Goal: Transaction & Acquisition: Purchase product/service

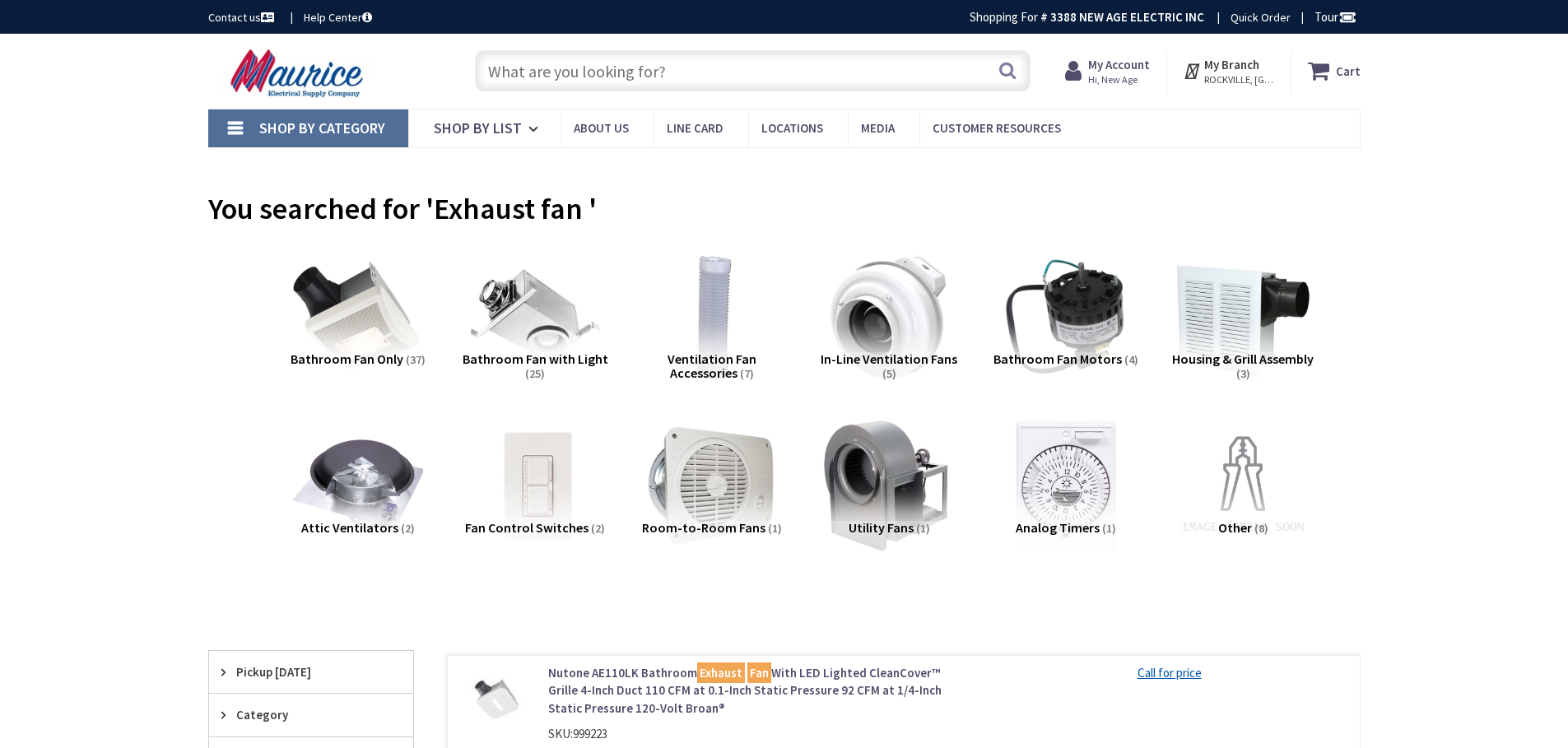
type input "[STREET_ADDRESS][MEDICAL_DATA]"
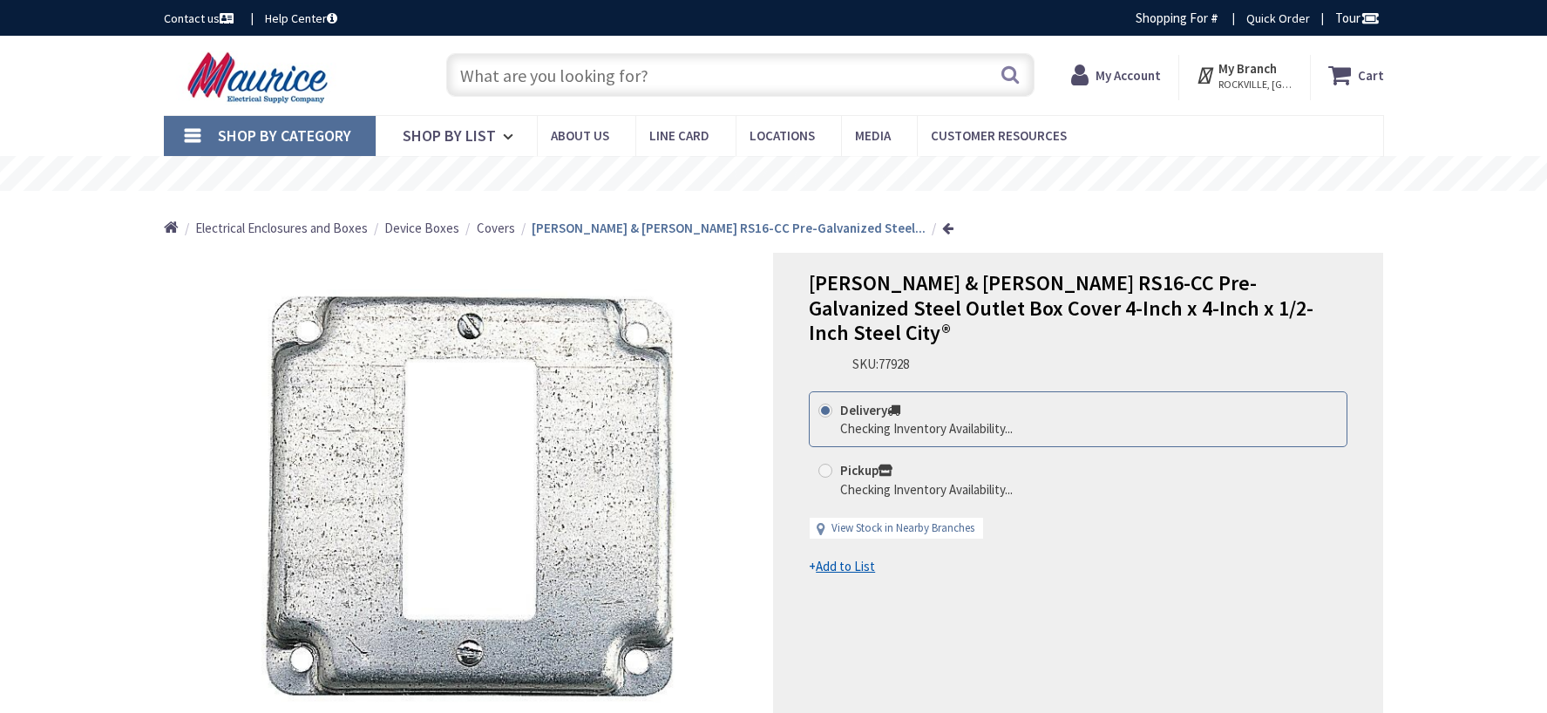
click at [491, 76] on input "text" at bounding box center [740, 75] width 588 height 44
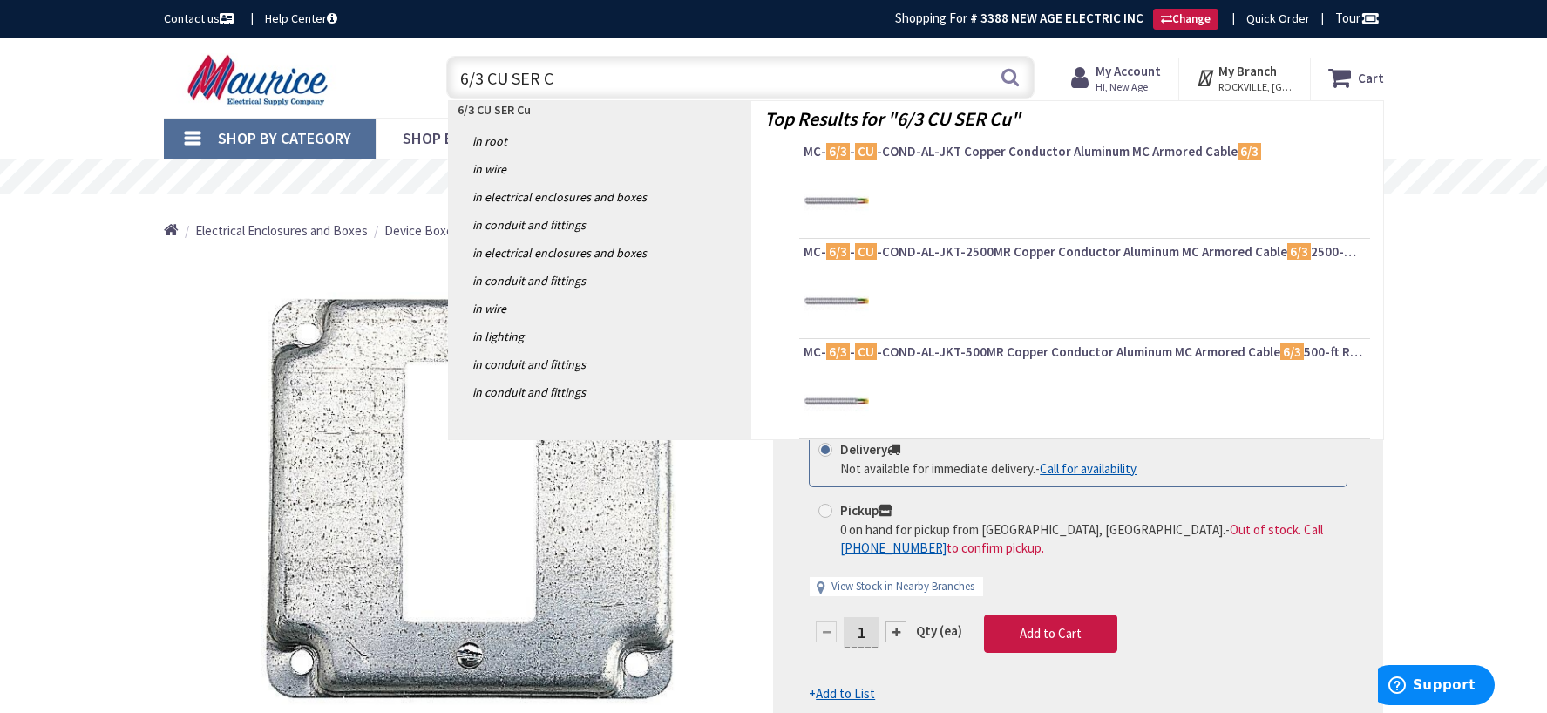
type input "6/3 CU SER"
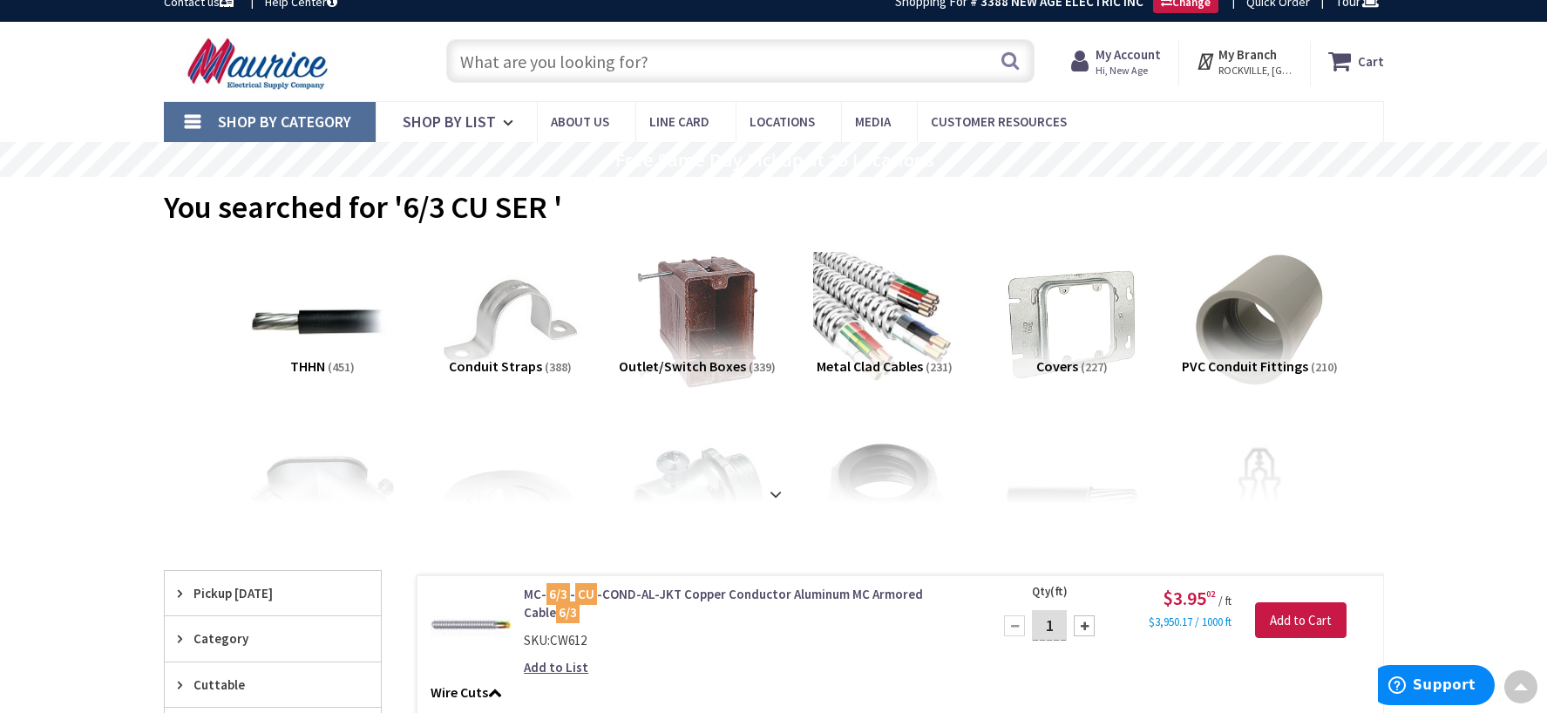
scroll to position [3, 0]
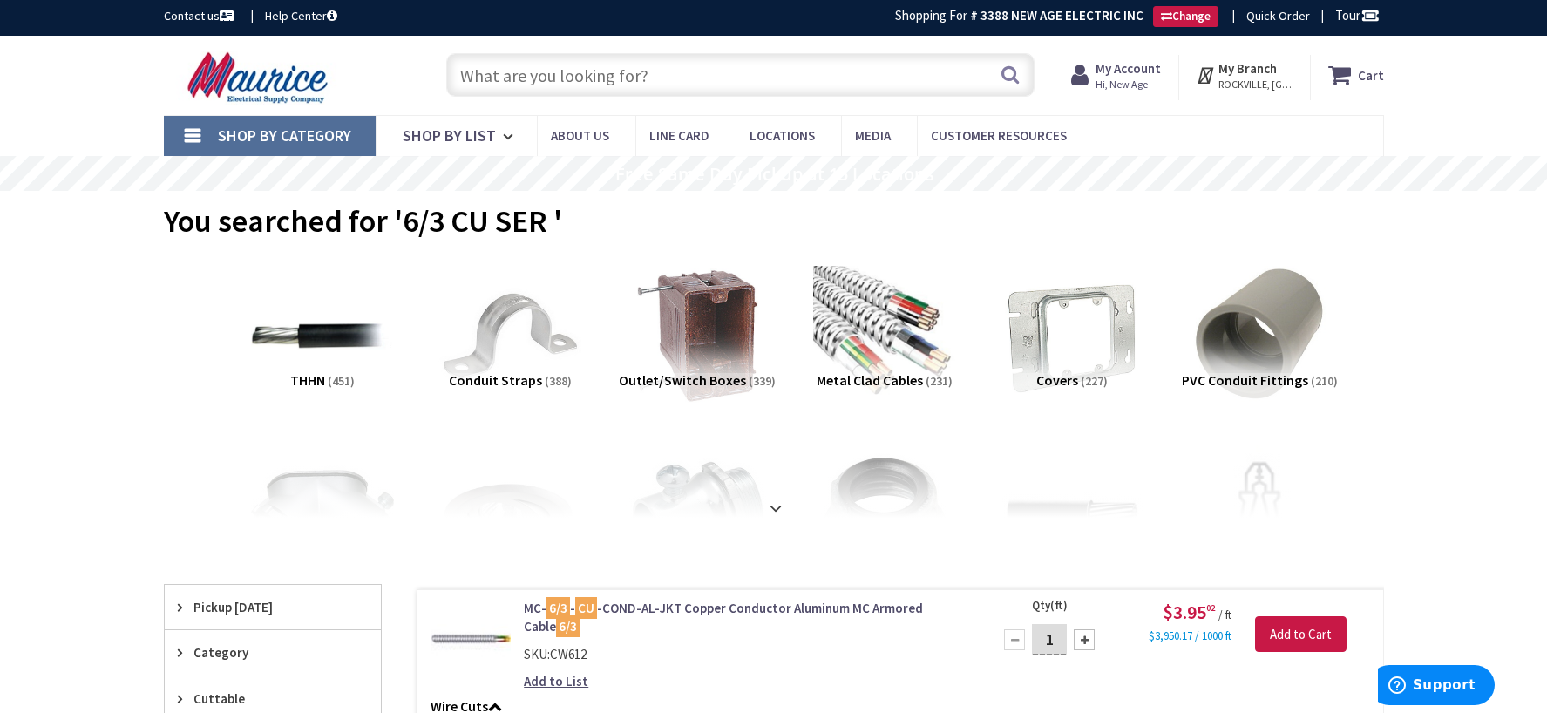
click at [676, 71] on input "text" at bounding box center [740, 75] width 588 height 44
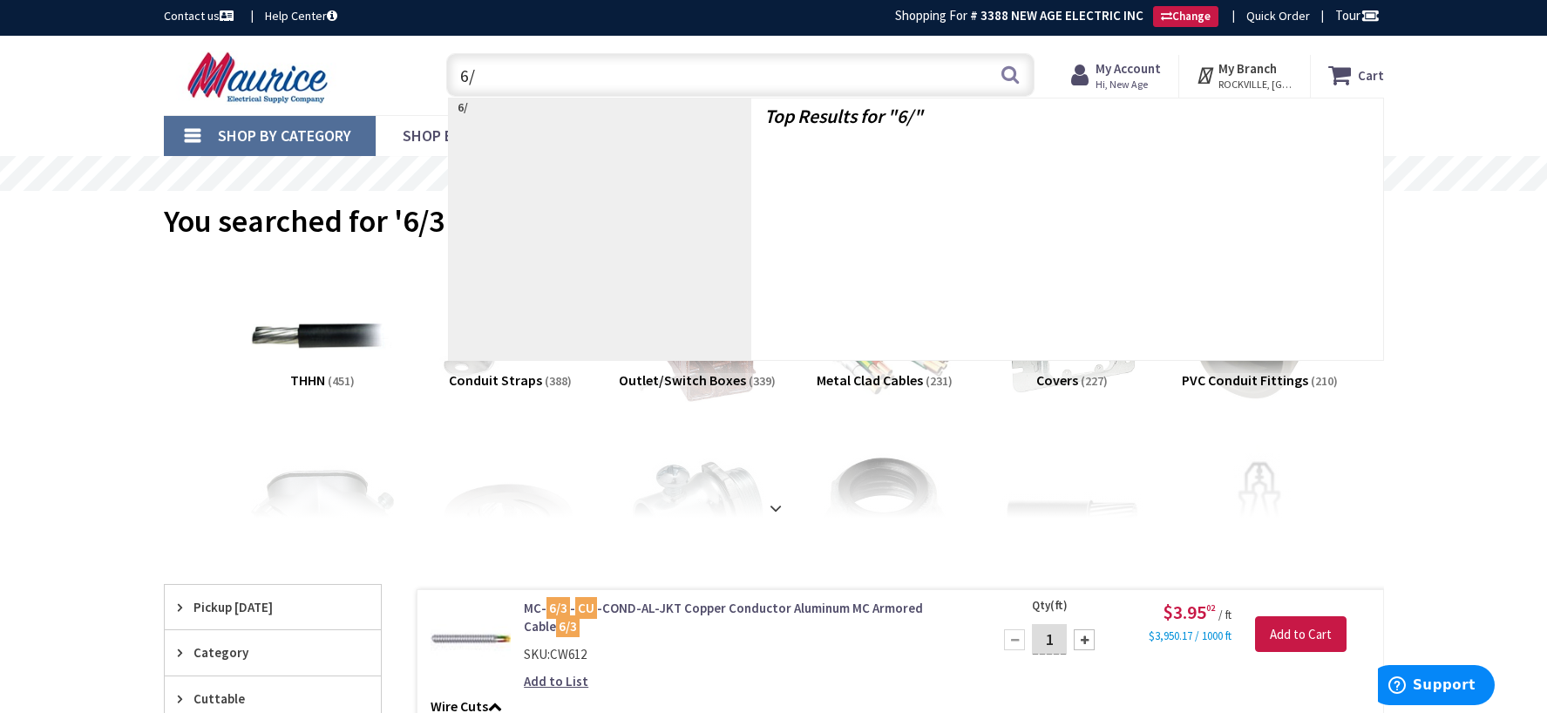
type input "6/3"
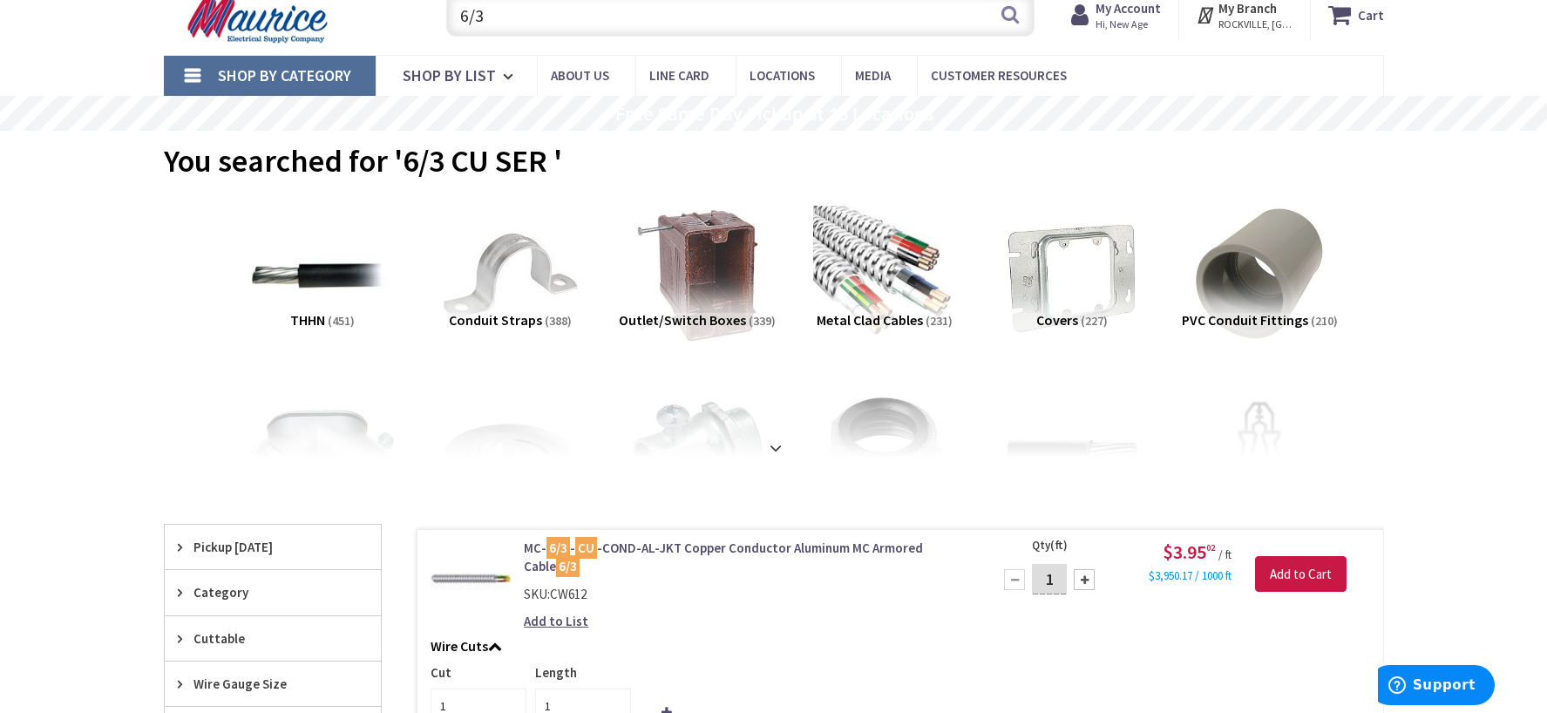
scroll to position [264, 0]
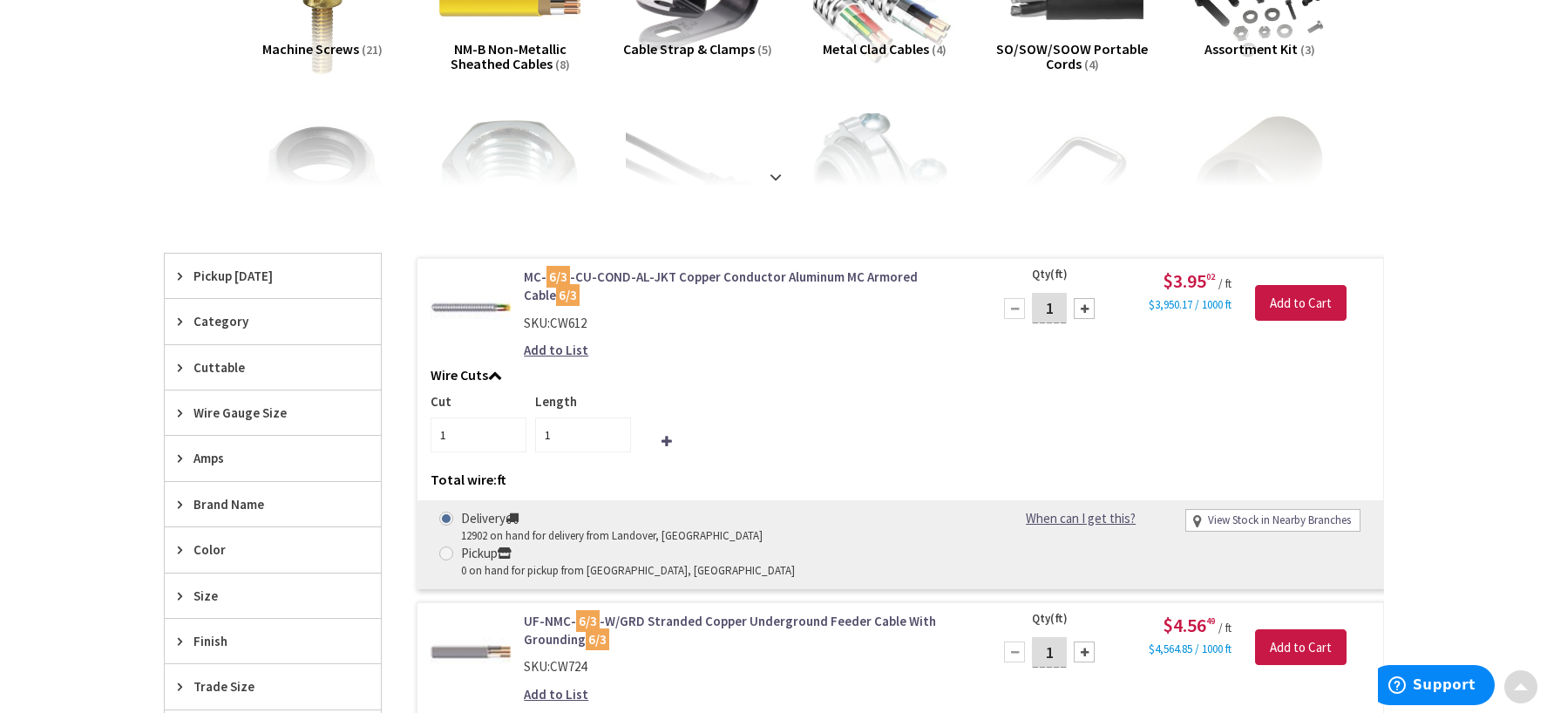
scroll to position [349, 0]
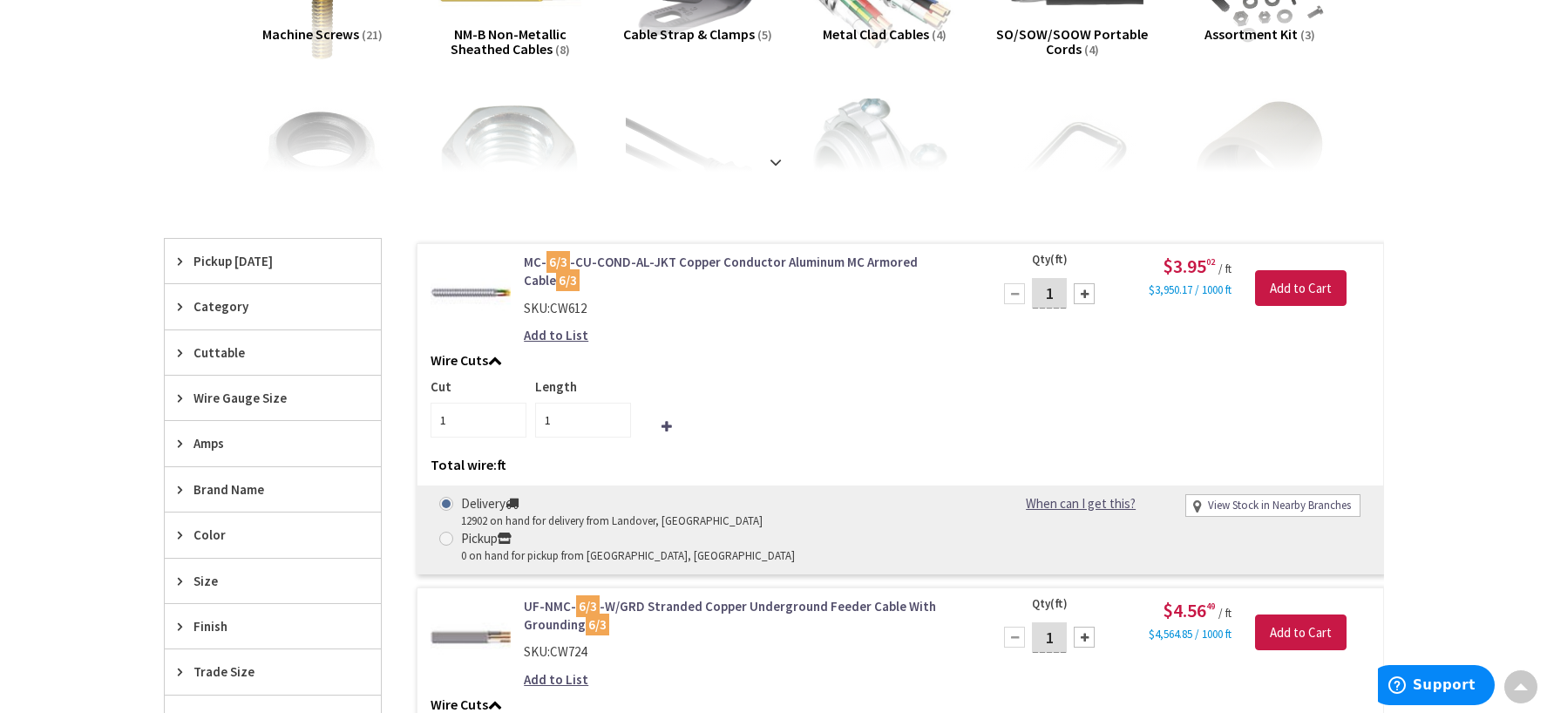
click at [231, 314] on span "Category" at bounding box center [264, 306] width 142 height 18
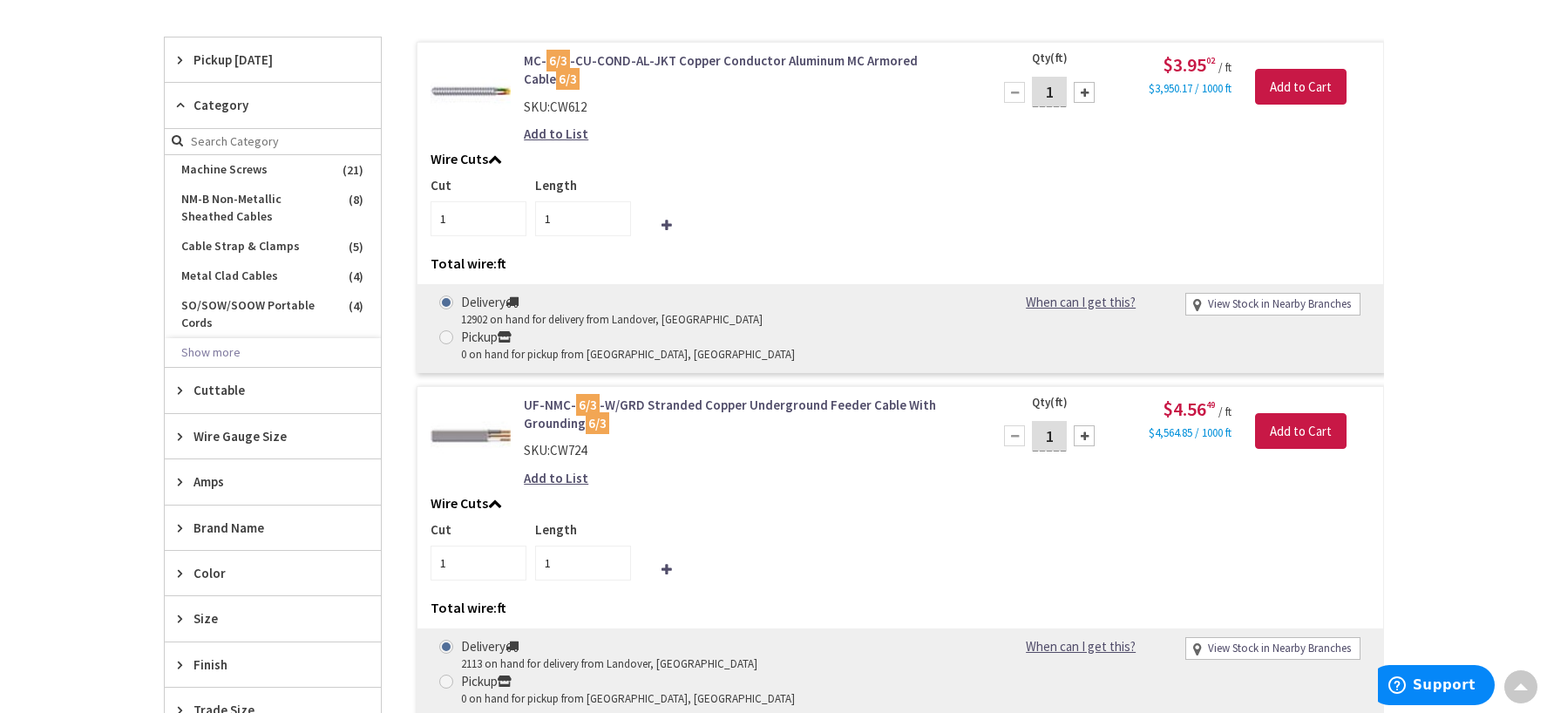
scroll to position [697, 0]
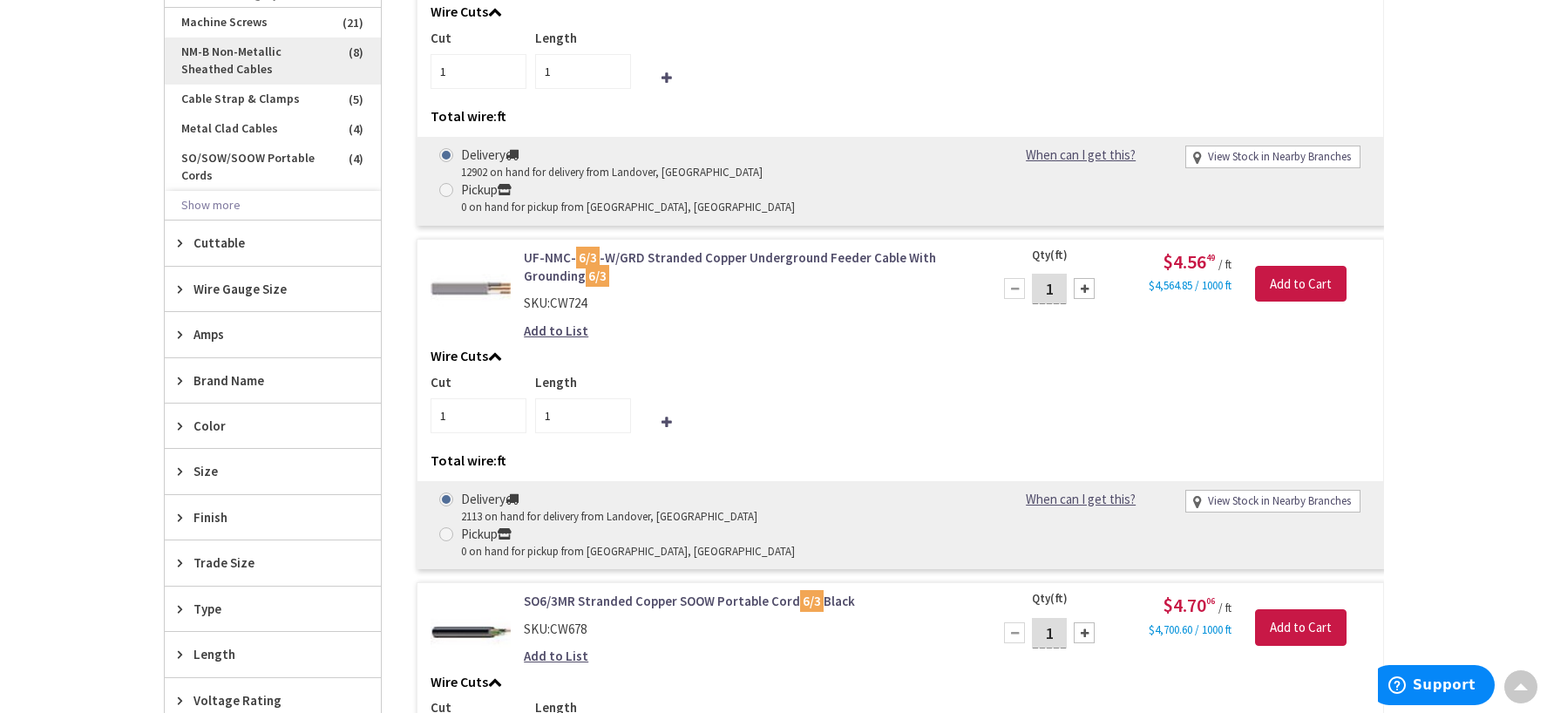
click at [233, 61] on span "NM-B Non-Metallic Sheathed Cables" at bounding box center [273, 60] width 216 height 47
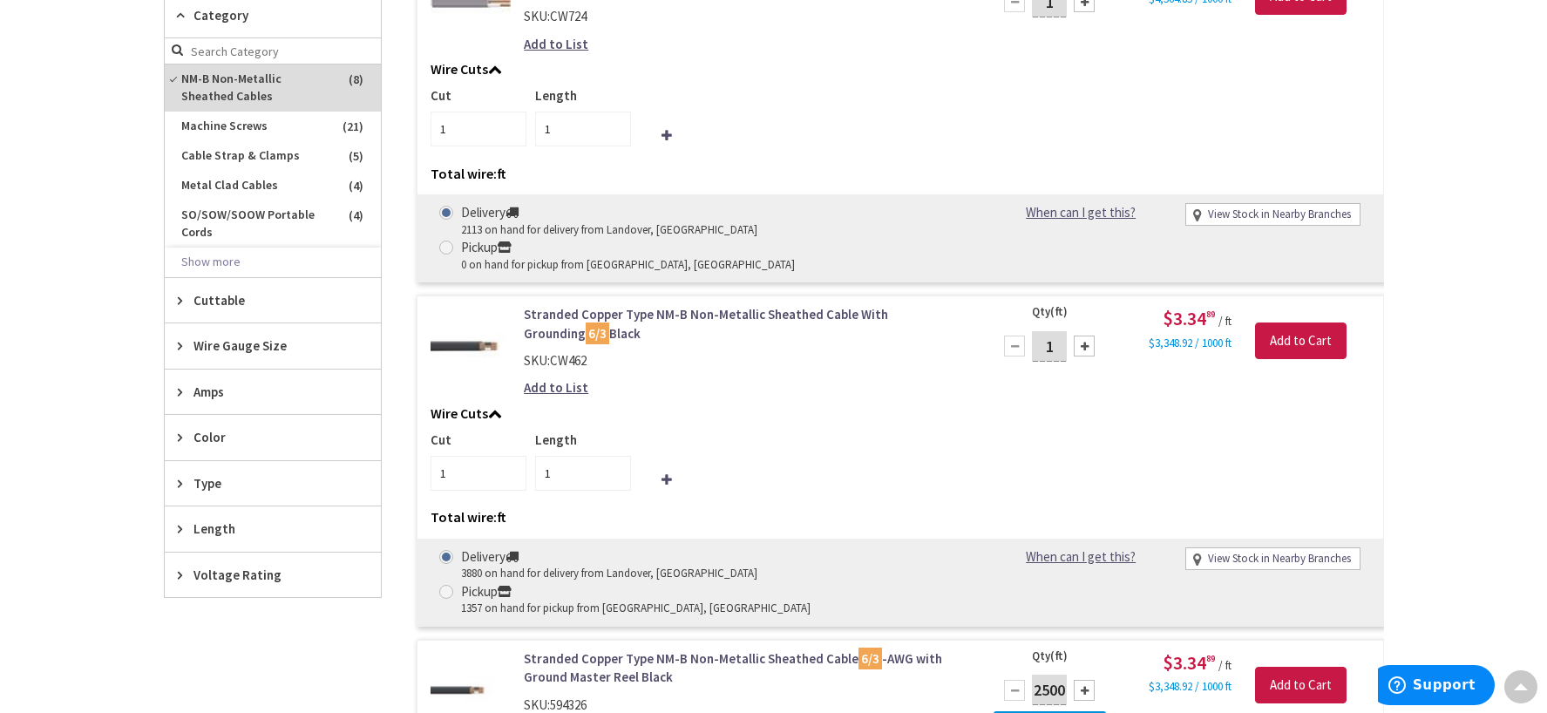
scroll to position [626, 0]
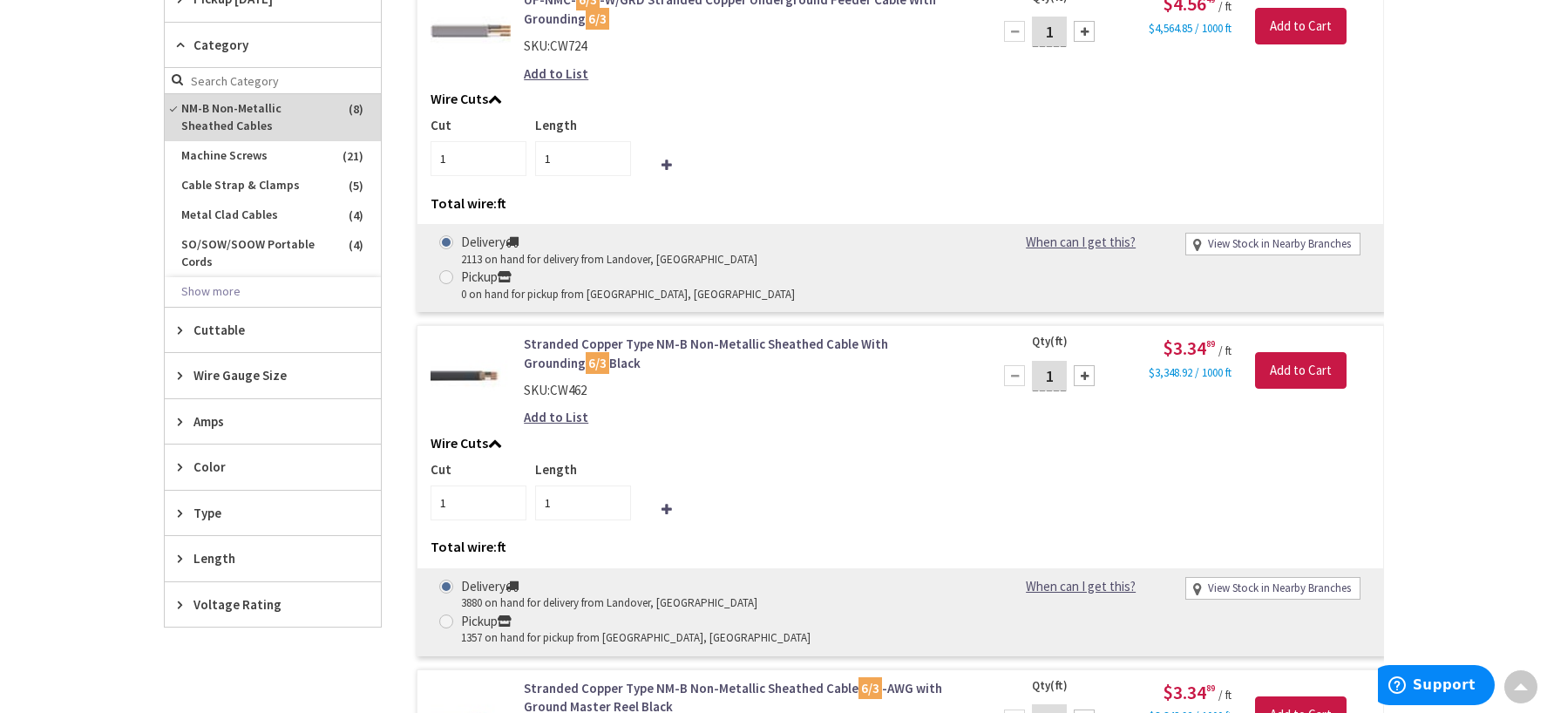
click at [776, 335] on link "Stranded Copper Type NM-B Non-Metallic Sheathed Cable With Grounding 6/3 Black" at bounding box center [746, 353] width 444 height 37
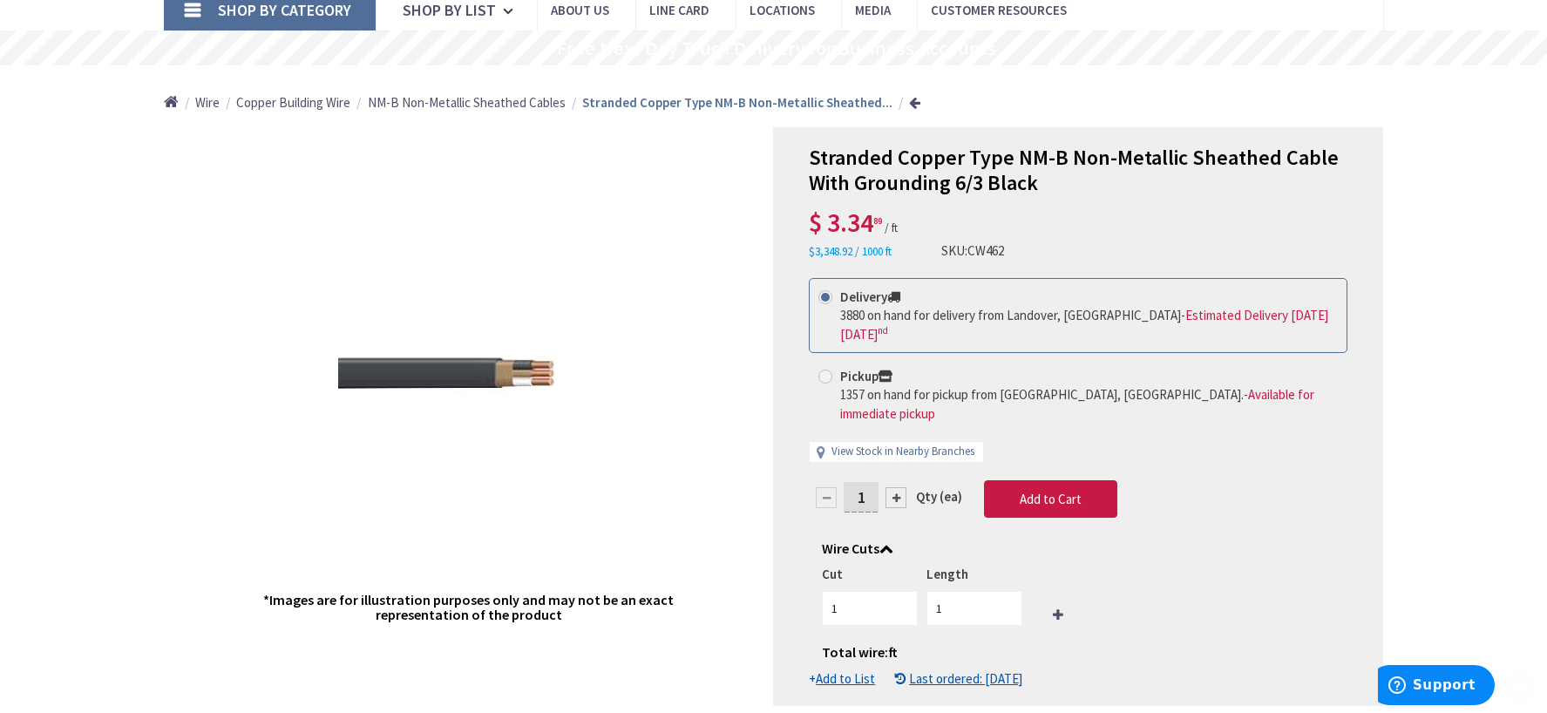
scroll to position [174, 0]
